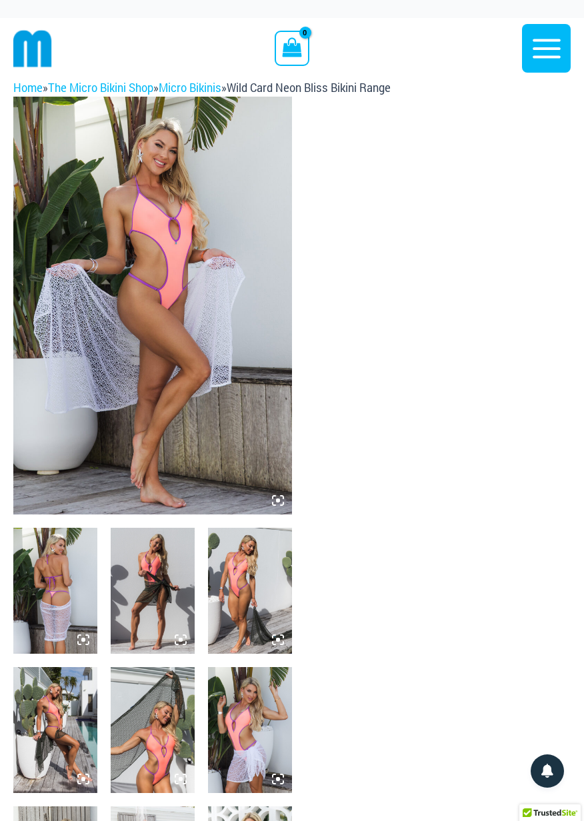
click at [282, 497] on icon at bounding box center [278, 501] width 12 height 12
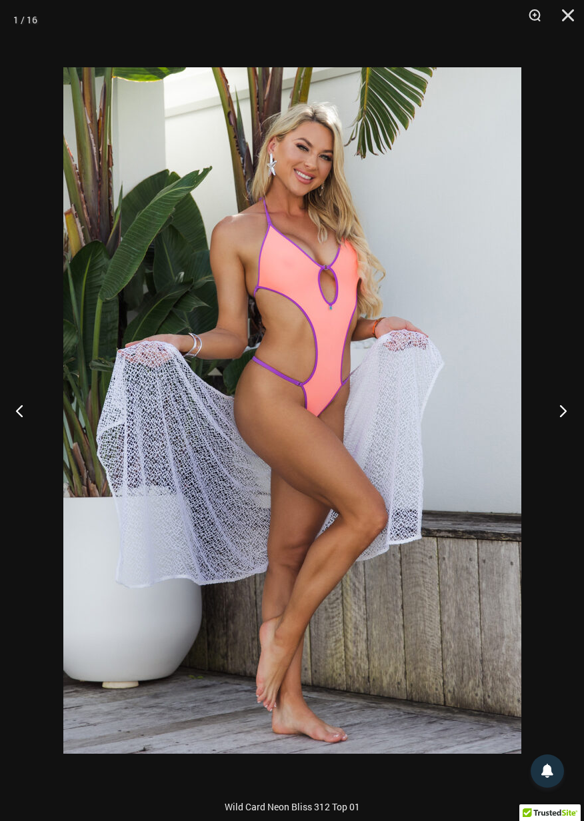
click at [561, 417] on button "Next" at bounding box center [559, 410] width 50 height 67
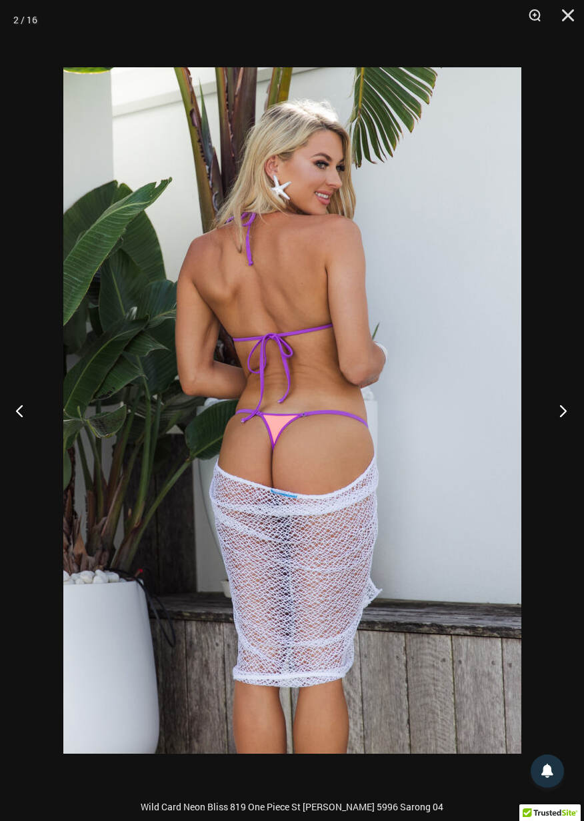
click at [562, 421] on button "Next" at bounding box center [559, 410] width 50 height 67
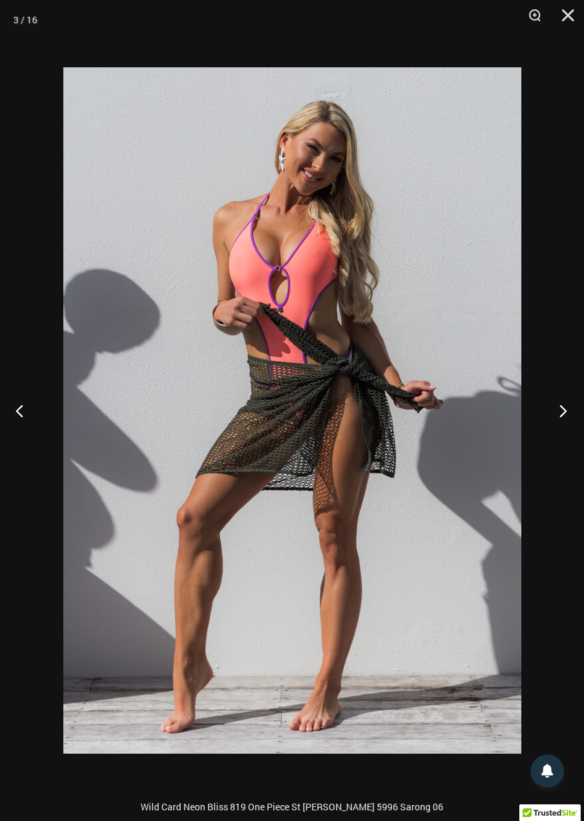
click at [555, 419] on button "Next" at bounding box center [559, 410] width 50 height 67
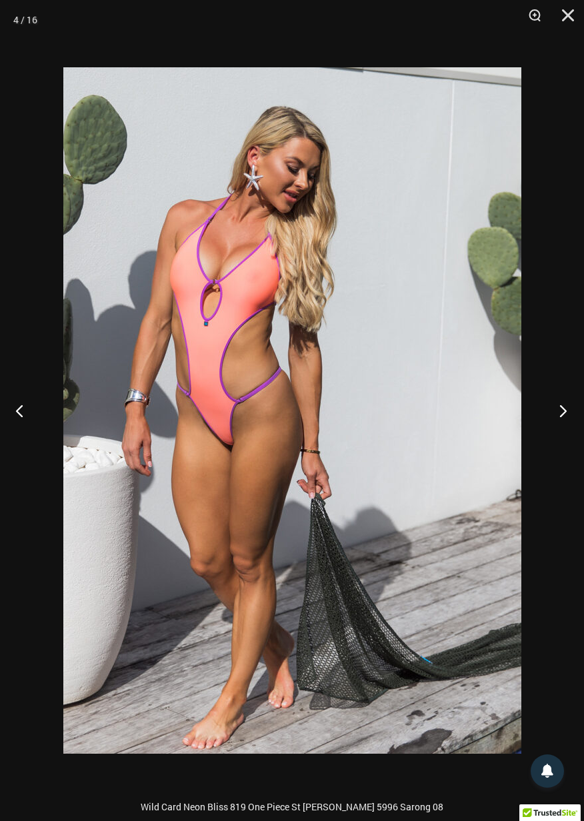
click at [561, 413] on button "Next" at bounding box center [559, 410] width 50 height 67
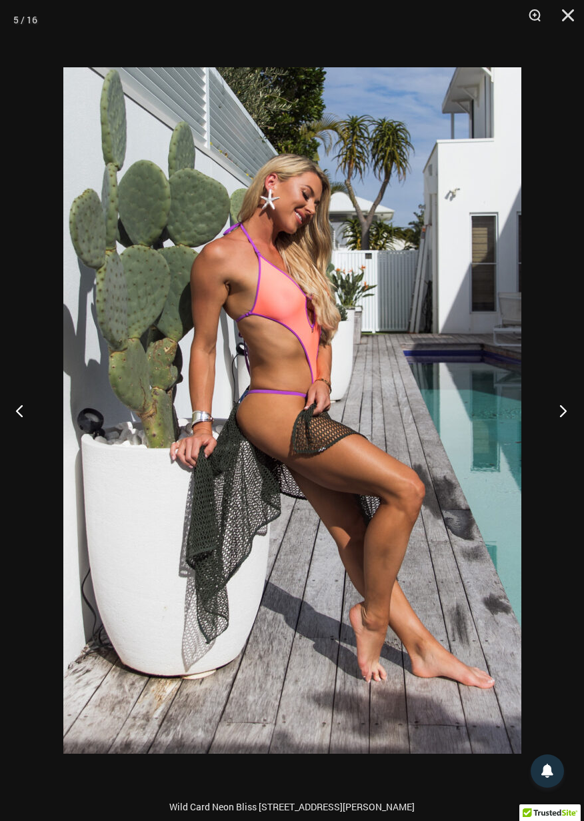
click at [567, 421] on button "Next" at bounding box center [559, 410] width 50 height 67
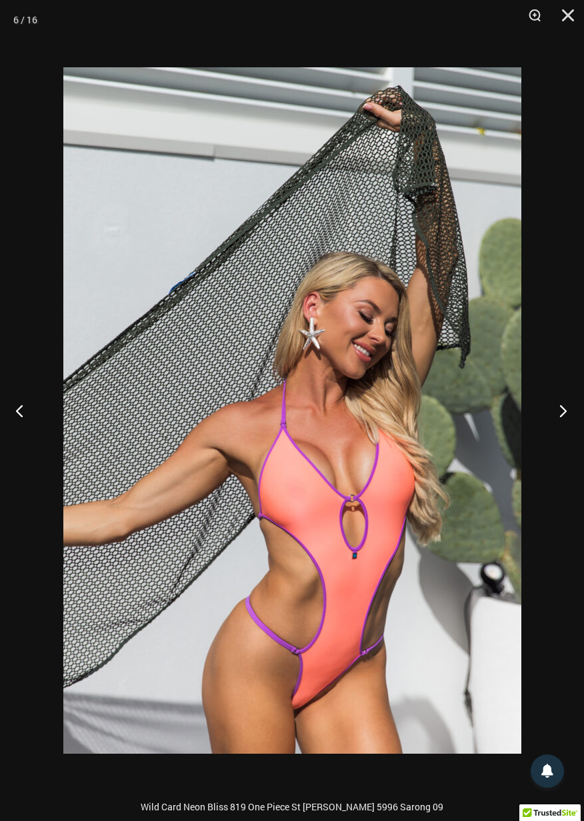
click at [562, 424] on button "Next" at bounding box center [559, 410] width 50 height 67
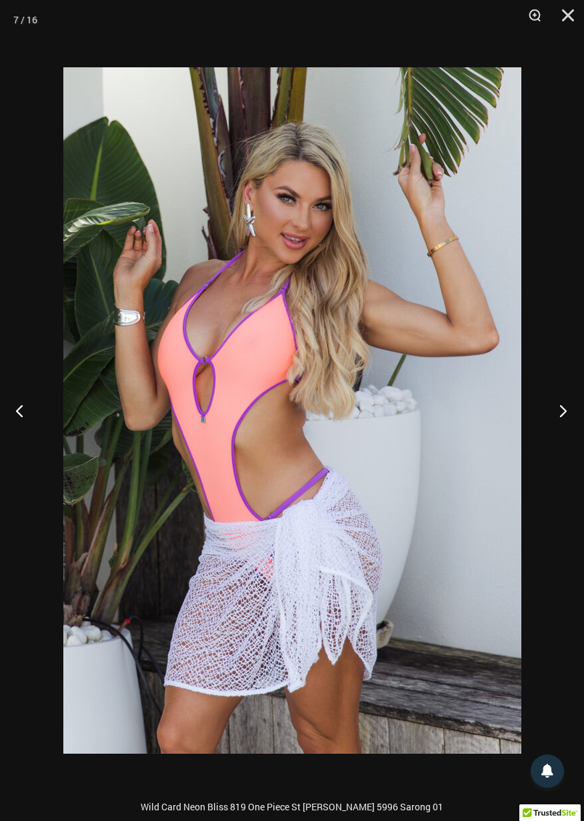
click at [565, 421] on button "Next" at bounding box center [559, 410] width 50 height 67
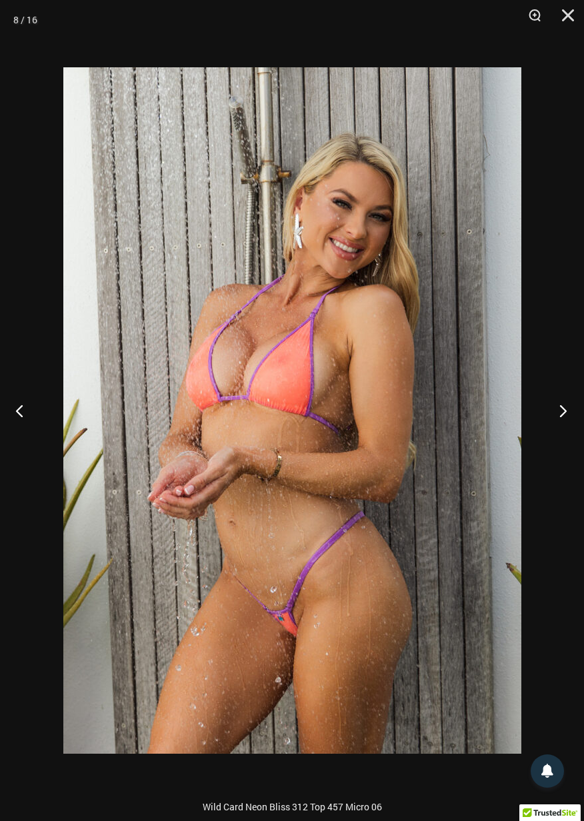
click at [566, 420] on button "Next" at bounding box center [559, 410] width 50 height 67
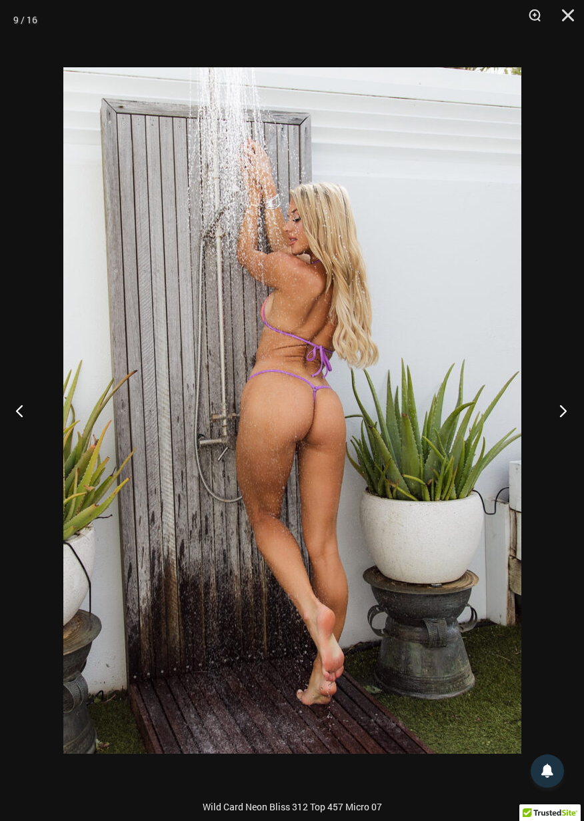
click at [565, 415] on button "Next" at bounding box center [559, 410] width 50 height 67
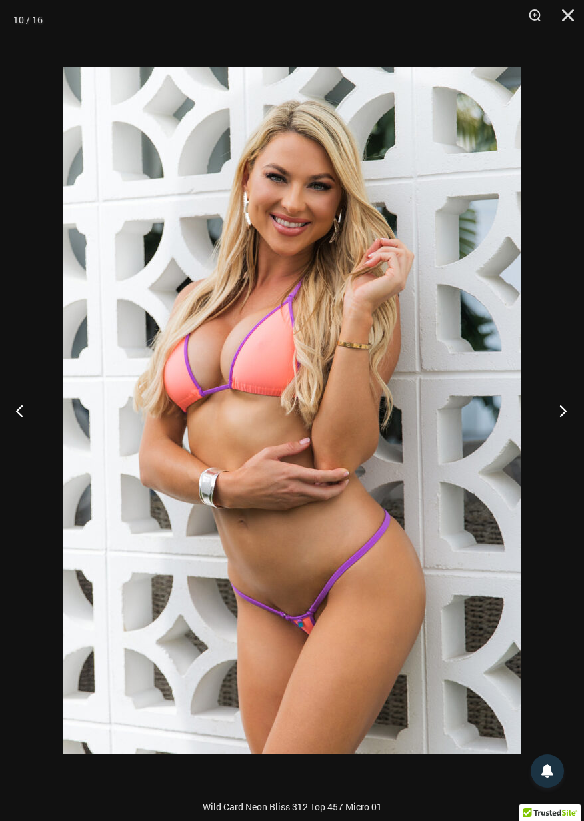
click at [567, 409] on button "Next" at bounding box center [559, 410] width 50 height 67
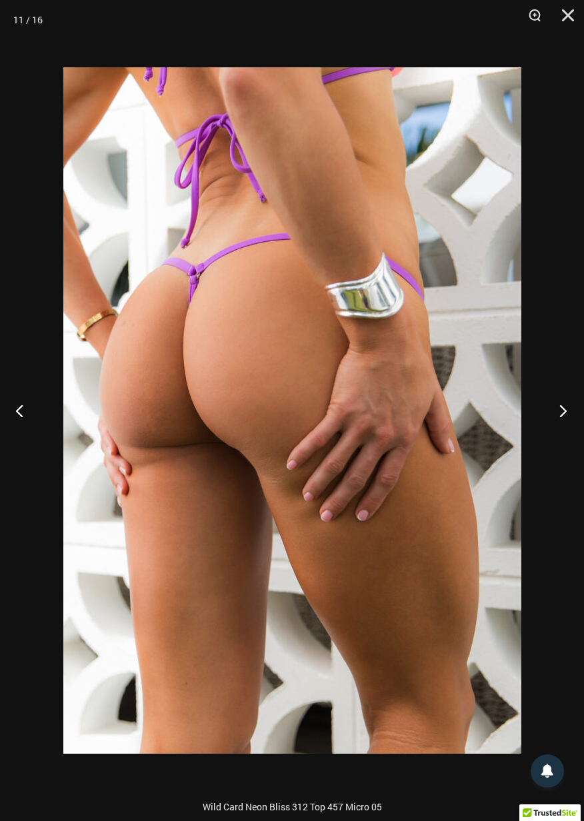
click at [562, 411] on button "Next" at bounding box center [559, 410] width 50 height 67
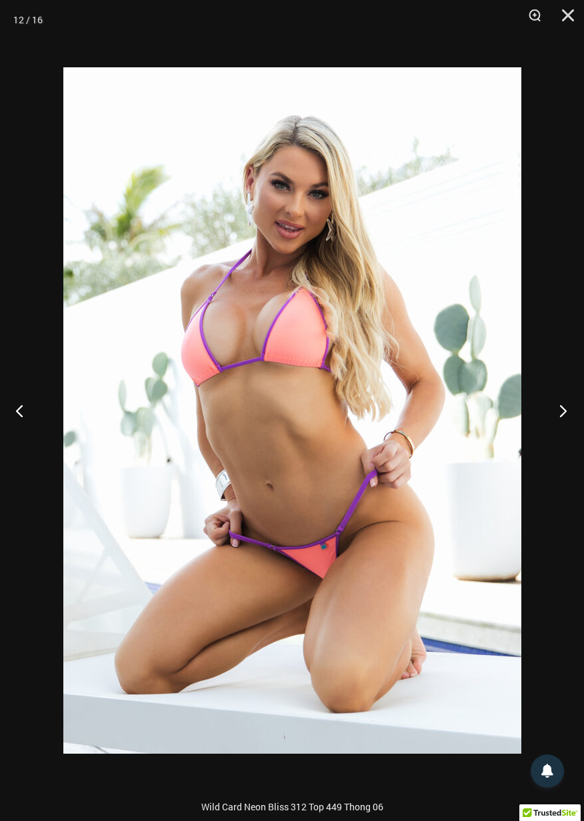
click at [564, 413] on button "Next" at bounding box center [559, 410] width 50 height 67
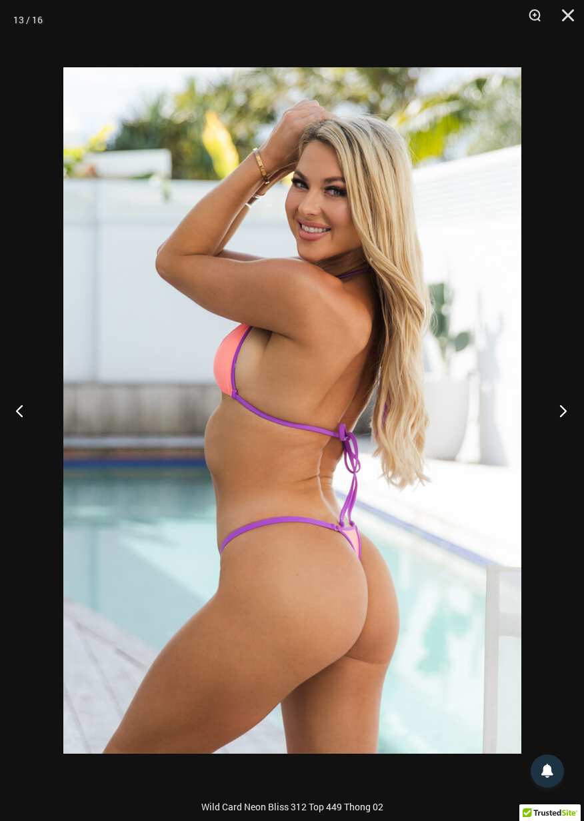
click at [562, 413] on button "Next" at bounding box center [559, 410] width 50 height 67
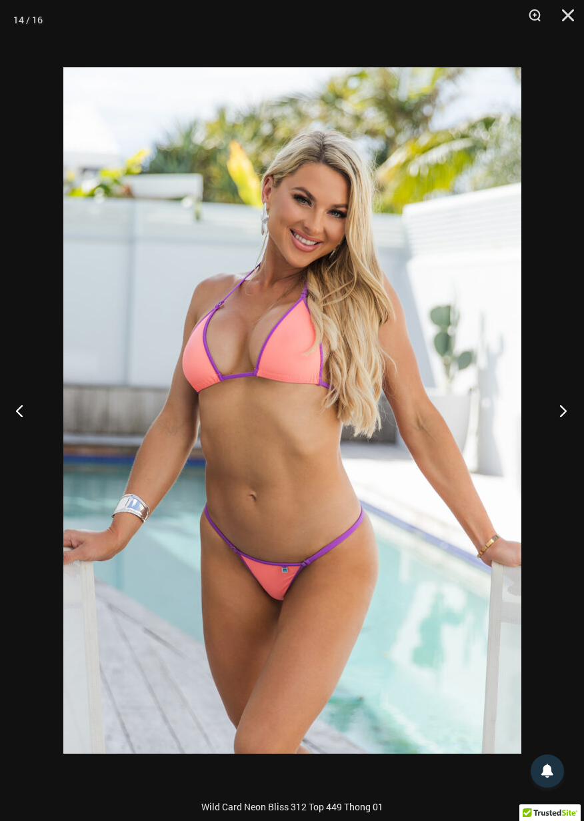
click at [562, 416] on button "Next" at bounding box center [559, 410] width 50 height 67
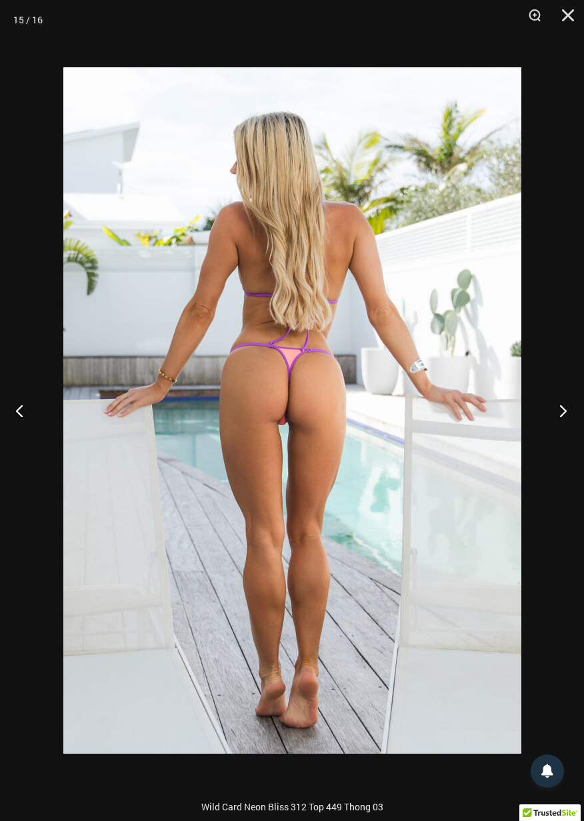
click at [571, 411] on button "Next" at bounding box center [559, 410] width 50 height 67
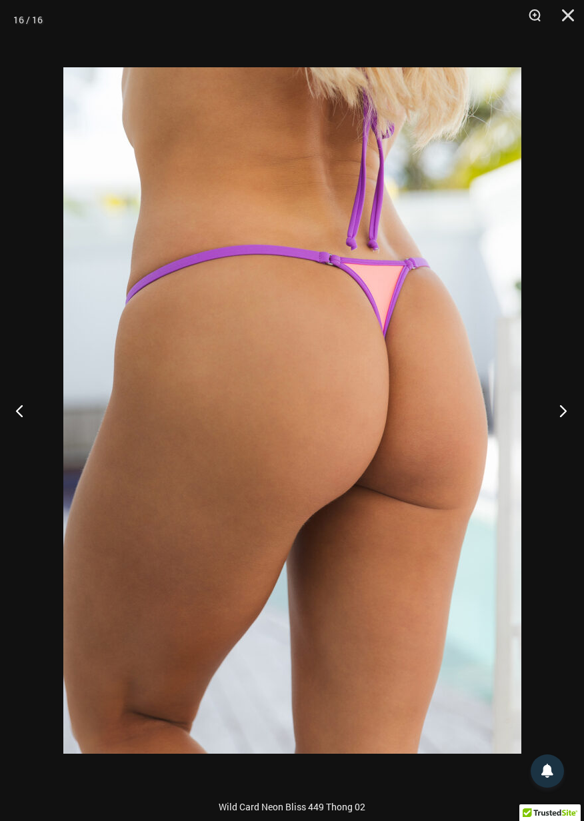
click at [569, 413] on button "Next" at bounding box center [559, 410] width 50 height 67
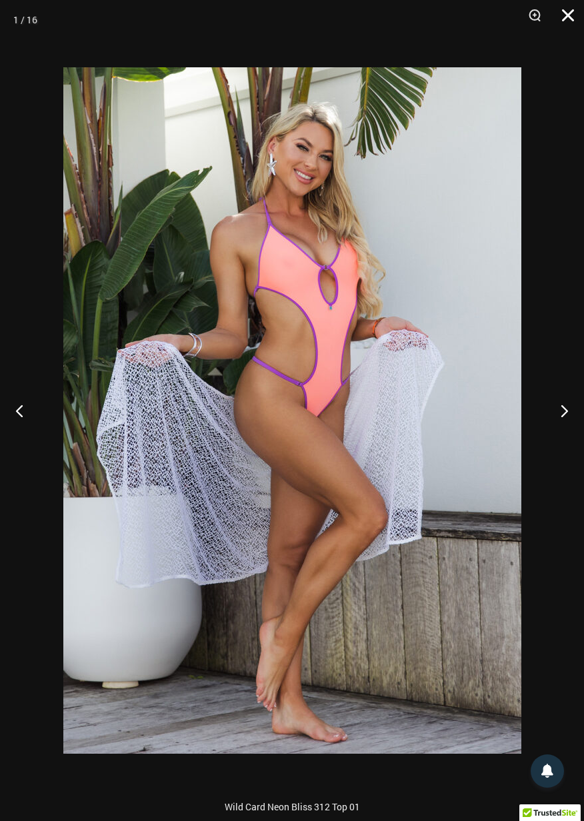
click at [565, 17] on button "Close" at bounding box center [563, 20] width 33 height 40
